Goal: Navigation & Orientation: Find specific page/section

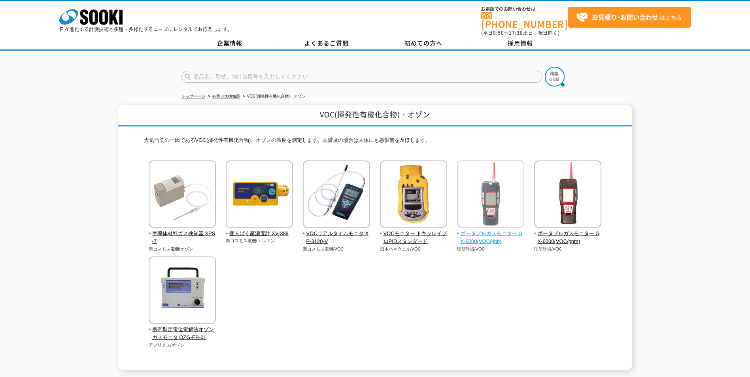
click at [504, 234] on span "ポータブルガスモニター GX-6000(VOC/ppb)" at bounding box center [491, 238] width 68 height 17
